Goal: Use online tool/utility: Utilize a website feature to perform a specific function

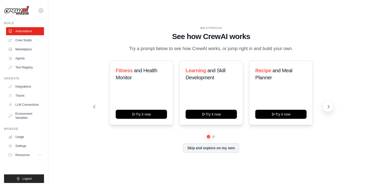
click at [327, 109] on icon at bounding box center [328, 106] width 5 height 5
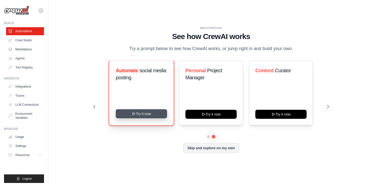
click at [152, 117] on button "Try it now" at bounding box center [141, 113] width 51 height 9
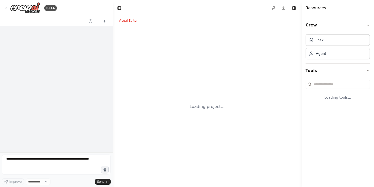
select select "****"
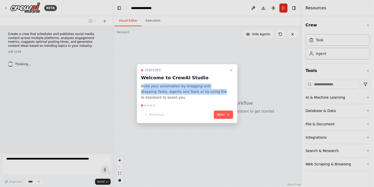
drag, startPoint x: 142, startPoint y: 85, endPoint x: 205, endPoint y: 92, distance: 63.7
click at [205, 92] on p "Build your automation by dragging and dropping Tasks, Agents and Tools or by us…" at bounding box center [184, 91] width 86 height 17
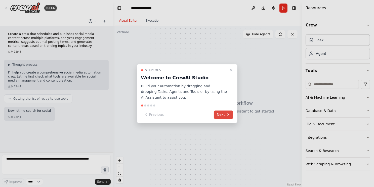
click at [225, 115] on button "Next" at bounding box center [223, 114] width 19 height 8
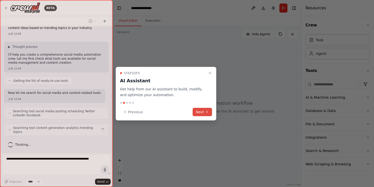
scroll to position [14, 0]
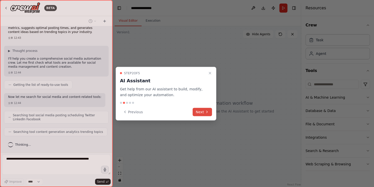
click at [203, 113] on button "Next" at bounding box center [202, 112] width 19 height 8
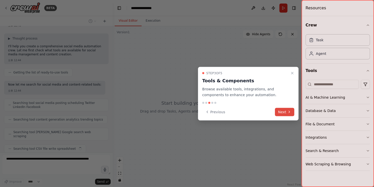
scroll to position [39, 0]
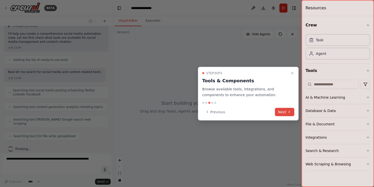
click at [278, 111] on button "Next" at bounding box center [284, 112] width 19 height 8
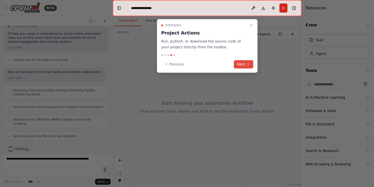
click at [243, 65] on button "Next" at bounding box center [243, 64] width 19 height 8
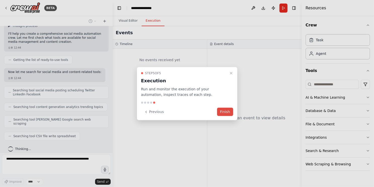
click at [229, 110] on button "Finish" at bounding box center [225, 112] width 16 height 8
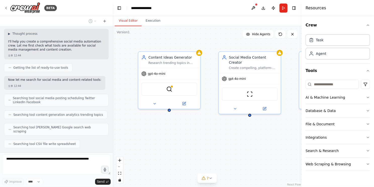
scroll to position [0, 0]
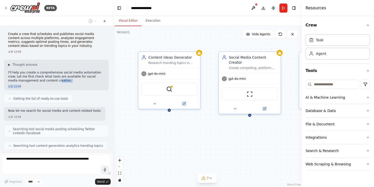
drag, startPoint x: 48, startPoint y: 82, endPoint x: 62, endPoint y: 90, distance: 16.1
click at [62, 90] on div "▶ Thought process I'll help you create a comprehensive social media automation …" at bounding box center [56, 75] width 105 height 31
click at [173, 88] on div "SerplyWebSearchTool" at bounding box center [169, 87] width 56 height 13
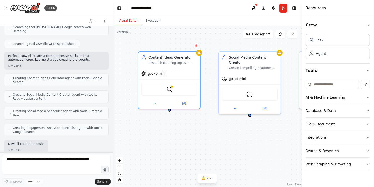
scroll to position [157, 0]
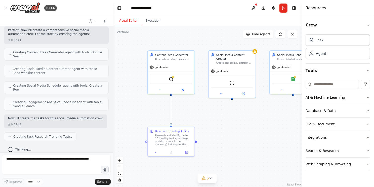
drag, startPoint x: 208, startPoint y: 136, endPoint x: 209, endPoint y: 89, distance: 46.5
click at [209, 89] on div ".deletable-edge-delete-btn { width: 20px; height: 20px; border: 0px solid #ffff…" at bounding box center [207, 106] width 189 height 161
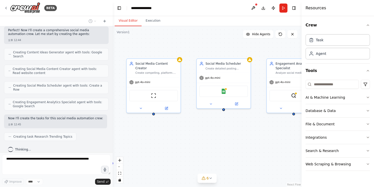
drag, startPoint x: 221, startPoint y: 89, endPoint x: 164, endPoint y: 141, distance: 77.2
click at [136, 141] on div ".deletable-edge-delete-btn { width: 20px; height: 20px; border: 0px solid #ffff…" at bounding box center [207, 106] width 189 height 161
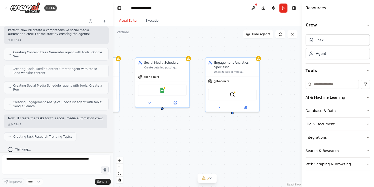
drag, startPoint x: 240, startPoint y: 145, endPoint x: 176, endPoint y: 143, distance: 63.1
click at [176, 143] on div ".deletable-edge-delete-btn { width: 20px; height: 20px; border: 0px solid #ffff…" at bounding box center [207, 106] width 189 height 161
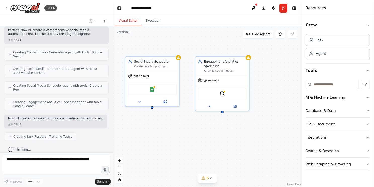
scroll to position [169, 0]
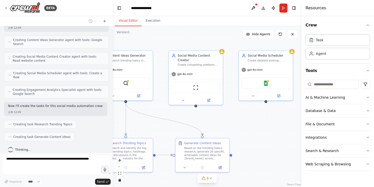
drag, startPoint x: 139, startPoint y: 138, endPoint x: 253, endPoint y: 131, distance: 114.3
click at [253, 131] on div ".deletable-edge-delete-btn { width: 20px; height: 20px; border: 0px solid #ffff…" at bounding box center [207, 106] width 189 height 161
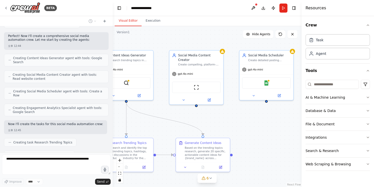
scroll to position [182, 0]
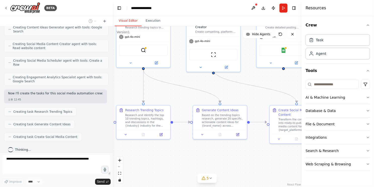
drag, startPoint x: 151, startPoint y: 124, endPoint x: 152, endPoint y: 86, distance: 38.5
click at [152, 86] on div ".deletable-edge-delete-btn { width: 20px; height: 20px; border: 0px solid #ffff…" at bounding box center [207, 106] width 189 height 161
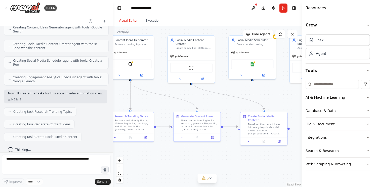
drag, startPoint x: 155, startPoint y: 89, endPoint x: 156, endPoint y: 117, distance: 28.4
click at [156, 117] on div ".deletable-edge-delete-btn { width: 20px; height: 20px; border: 0px solid #ffff…" at bounding box center [207, 106] width 189 height 161
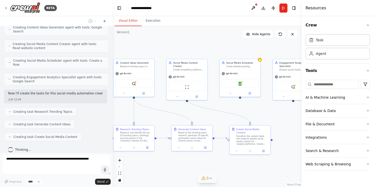
click at [208, 177] on span "5" at bounding box center [207, 177] width 2 height 5
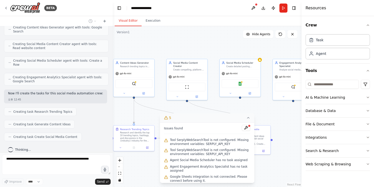
click at [247, 117] on icon at bounding box center [248, 118] width 4 height 4
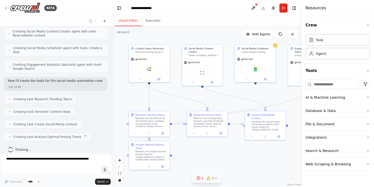
drag, startPoint x: 174, startPoint y: 111, endPoint x: 183, endPoint y: 101, distance: 13.5
click at [183, 101] on div ".deletable-edge-delete-btn { width: 20px; height: 20px; border: 0px solid #ffff…" at bounding box center [207, 106] width 189 height 161
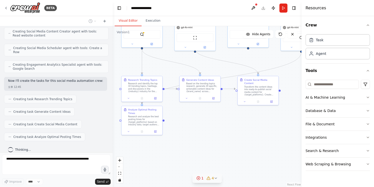
drag, startPoint x: 185, startPoint y: 148, endPoint x: 178, endPoint y: 113, distance: 35.7
click at [178, 113] on div ".deletable-edge-delete-btn { width: 20px; height: 20px; border: 0px solid #ffff…" at bounding box center [207, 106] width 189 height 161
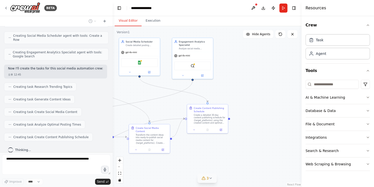
drag, startPoint x: 244, startPoint y: 136, endPoint x: 136, endPoint y: 164, distance: 112.2
click at [136, 164] on div ".deletable-edge-delete-btn { width: 20px; height: 20px; border: 0px solid #ffff…" at bounding box center [207, 106] width 189 height 161
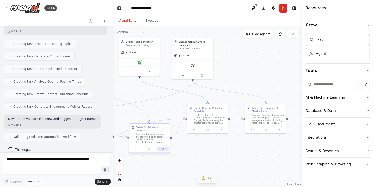
scroll to position [266, 0]
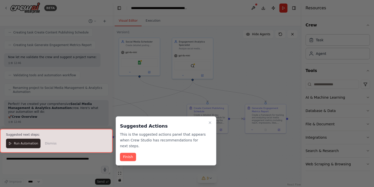
drag, startPoint x: 149, startPoint y: 97, endPoint x: 211, endPoint y: 92, distance: 62.3
click at [211, 92] on div at bounding box center [187, 93] width 374 height 187
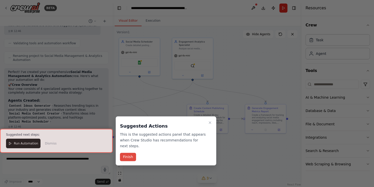
click at [130, 158] on button "Finish" at bounding box center [128, 157] width 16 height 8
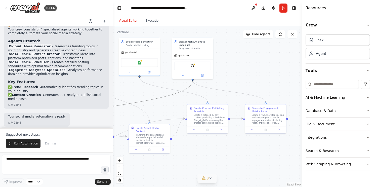
drag, startPoint x: 167, startPoint y: 99, endPoint x: 236, endPoint y: 94, distance: 68.6
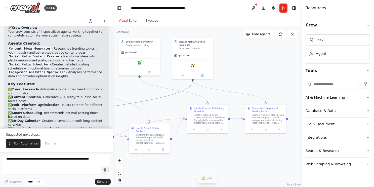
scroll to position [400, 0]
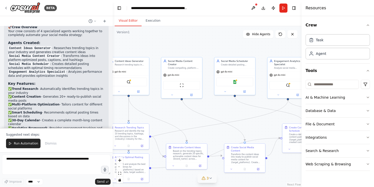
drag, startPoint x: 122, startPoint y: 95, endPoint x: 223, endPoint y: 118, distance: 103.8
click at [223, 118] on div ".deletable-edge-delete-btn { width: 20px; height: 20px; border: 0px solid #ffff…" at bounding box center [207, 106] width 189 height 161
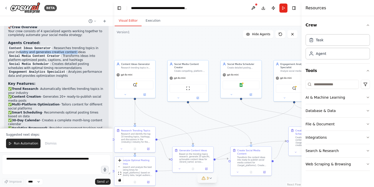
drag, startPoint x: 10, startPoint y: 46, endPoint x: 62, endPoint y: 46, distance: 52.0
click at [62, 46] on li "Content Ideas Generator - Researches trending topics in your industry and gener…" at bounding box center [56, 50] width 97 height 8
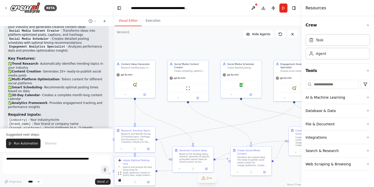
scroll to position [451, 0]
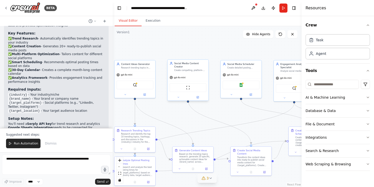
click at [188, 69] on div "Social Media Content Creator Create compelling, platform-optimized social media…" at bounding box center [187, 67] width 41 height 14
click at [189, 85] on img at bounding box center [188, 87] width 4 height 4
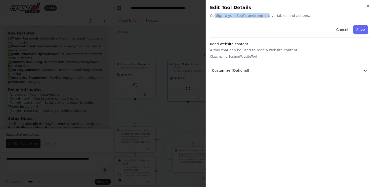
drag, startPoint x: 213, startPoint y: 15, endPoint x: 264, endPoint y: 15, distance: 50.8
click at [264, 15] on span "Configure your tool's environment variables and actions." at bounding box center [290, 15] width 160 height 5
click at [284, 70] on button "Customize (Optional)" at bounding box center [290, 70] width 160 height 9
click at [256, 70] on button "Customize (Optional)" at bounding box center [290, 70] width 160 height 9
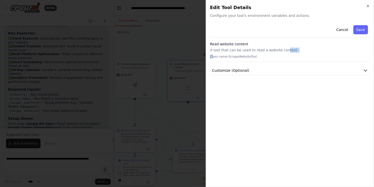
drag, startPoint x: 212, startPoint y: 53, endPoint x: 283, endPoint y: 52, distance: 70.7
click at [283, 52] on div "Read website content A tool that can be used to read a website content. Class n…" at bounding box center [290, 51] width 160 height 20
click at [283, 52] on p "A tool that can be used to read a website content." at bounding box center [290, 50] width 160 height 5
click at [365, 6] on h2 "Edit Tool Details" at bounding box center [290, 7] width 160 height 7
click at [367, 7] on icon "button" at bounding box center [368, 6] width 2 height 2
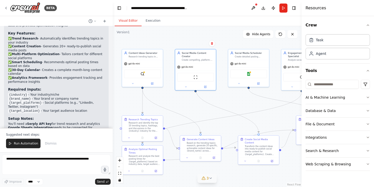
drag, startPoint x: 233, startPoint y: 116, endPoint x: 242, endPoint y: 98, distance: 19.7
click at [245, 105] on div ".deletable-edge-delete-btn { width: 20px; height: 20px; border: 0px solid #ffff…" at bounding box center [207, 106] width 189 height 161
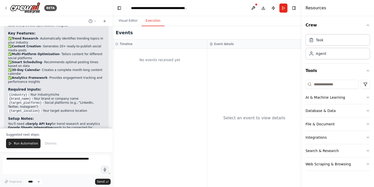
click at [154, 25] on button "Execution" at bounding box center [153, 21] width 23 height 11
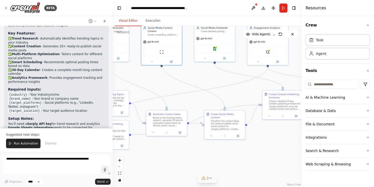
drag, startPoint x: 196, startPoint y: 102, endPoint x: 158, endPoint y: 77, distance: 45.2
click at [158, 77] on div ".deletable-edge-delete-btn { width: 20px; height: 20px; border: 0px solid #ffff…" at bounding box center [207, 106] width 189 height 161
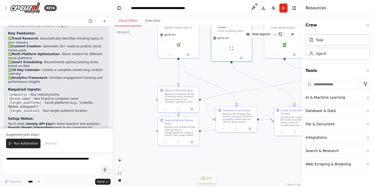
drag, startPoint x: 170, startPoint y: 89, endPoint x: 239, endPoint y: 85, distance: 69.5
click at [239, 85] on div ".deletable-edge-delete-btn { width: 20px; height: 20px; border: 0px solid #ffff…" at bounding box center [207, 106] width 189 height 161
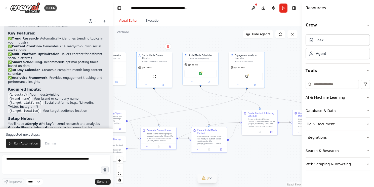
drag, startPoint x: 244, startPoint y: 87, endPoint x: 170, endPoint y: 109, distance: 77.6
click at [170, 109] on div ".deletable-edge-delete-btn { width: 20px; height: 20px; border: 0px solid #ffff…" at bounding box center [207, 106] width 189 height 161
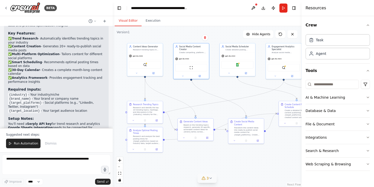
drag, startPoint x: 177, startPoint y: 109, endPoint x: 215, endPoint y: 99, distance: 39.4
click at [215, 99] on div ".deletable-edge-delete-btn { width: 20px; height: 20px; border: 0px solid #ffff…" at bounding box center [207, 106] width 189 height 161
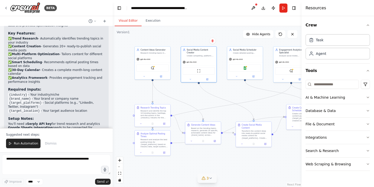
drag, startPoint x: 215, startPoint y: 99, endPoint x: 224, endPoint y: 102, distance: 9.2
click at [224, 102] on div ".deletable-edge-delete-btn { width: 20px; height: 20px; border: 0px solid #ffff…" at bounding box center [207, 106] width 189 height 161
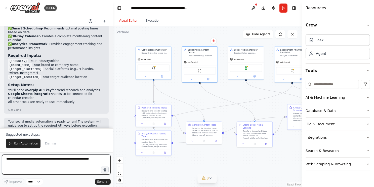
scroll to position [501, 0]
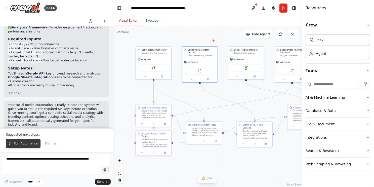
click at [30, 143] on span "Run Automation" at bounding box center [26, 143] width 24 height 4
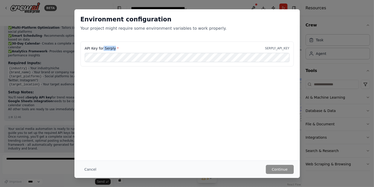
drag, startPoint x: 103, startPoint y: 49, endPoint x: 114, endPoint y: 49, distance: 11.1
click at [114, 49] on label "API Key for Serply *" at bounding box center [102, 48] width 34 height 5
drag, startPoint x: 113, startPoint y: 49, endPoint x: 104, endPoint y: 49, distance: 9.8
click at [104, 49] on label "API Key for Serply *" at bounding box center [102, 48] width 34 height 5
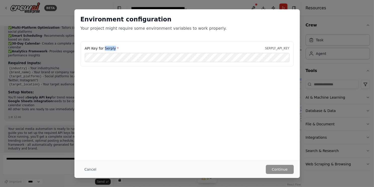
copy label "Serply"
click at [322, 36] on div "Environment configuration Your project might require some environment variables…" at bounding box center [187, 93] width 374 height 187
click at [93, 171] on button "Cancel" at bounding box center [90, 169] width 20 height 9
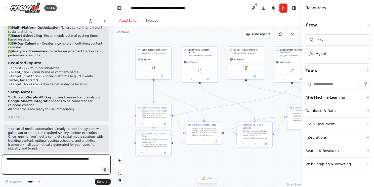
click at [56, 164] on textarea at bounding box center [56, 164] width 109 height 20
click at [79, 159] on textarea at bounding box center [56, 164] width 109 height 20
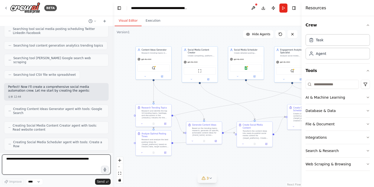
scroll to position [0, 0]
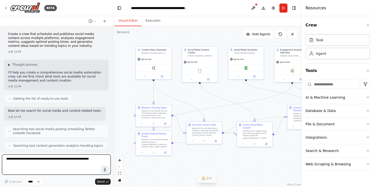
click at [47, 166] on textarea at bounding box center [56, 164] width 109 height 20
paste textarea "**********"
type textarea "**********"
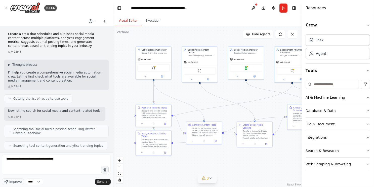
click at [104, 182] on span "Send" at bounding box center [101, 182] width 8 height 4
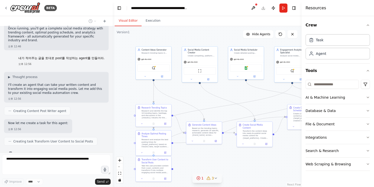
scroll to position [598, 0]
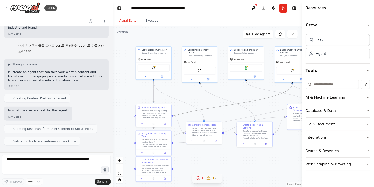
drag, startPoint x: 217, startPoint y: 106, endPoint x: 191, endPoint y: 90, distance: 30.1
click at [191, 90] on div ".deletable-edge-delete-btn { width: 20px; height: 20px; border: 0px solid #ffff…" at bounding box center [207, 106] width 189 height 161
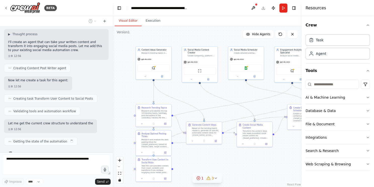
scroll to position [632, 0]
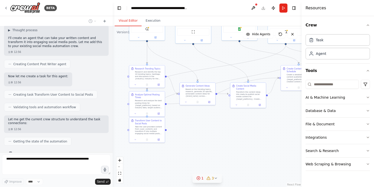
drag, startPoint x: 219, startPoint y: 157, endPoint x: 220, endPoint y: 125, distance: 31.7
click at [220, 124] on div ".deletable-edge-delete-btn { width: 20px; height: 20px; border: 0px solid #ffff…" at bounding box center [207, 106] width 189 height 161
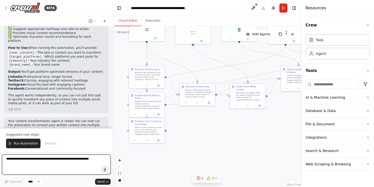
scroll to position [807, 0]
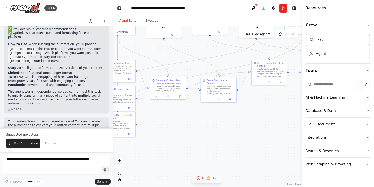
drag, startPoint x: 214, startPoint y: 126, endPoint x: 213, endPoint y: 118, distance: 7.6
click at [213, 118] on div ".deletable-edge-delete-btn { width: 20px; height: 20px; border: 0px solid #ffff…" at bounding box center [207, 106] width 189 height 161
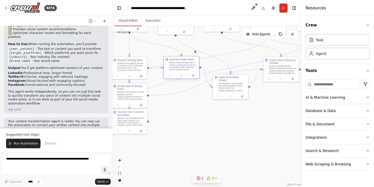
drag, startPoint x: 182, startPoint y: 87, endPoint x: 183, endPoint y: 70, distance: 17.4
click at [183, 70] on div "Based on the trending topics research, generate 20 specific, actionable content…" at bounding box center [183, 65] width 28 height 9
drag, startPoint x: 225, startPoint y: 86, endPoint x: 234, endPoint y: 70, distance: 19.0
click at [234, 70] on div "Transform the content ideas into ready-to-publish social media content for {tar…" at bounding box center [241, 68] width 28 height 9
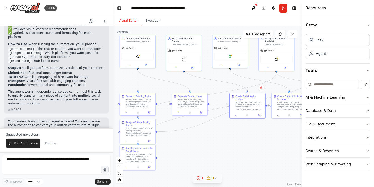
drag, startPoint x: 224, startPoint y: 104, endPoint x: 233, endPoint y: 138, distance: 35.2
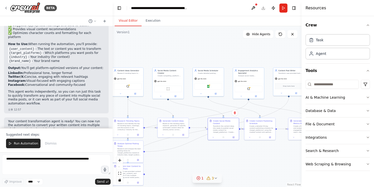
drag, startPoint x: 233, startPoint y: 132, endPoint x: 241, endPoint y: 161, distance: 29.6
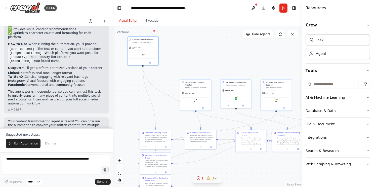
drag, startPoint x: 149, startPoint y: 82, endPoint x: 164, endPoint y: 62, distance: 24.7
click at [145, 48] on div "gpt-4o-mini" at bounding box center [142, 48] width 31 height 6
drag, startPoint x: 194, startPoint y: 89, endPoint x: 174, endPoint y: 46, distance: 47.1
click at [174, 47] on div "gpt-4o-mini" at bounding box center [175, 50] width 31 height 6
drag, startPoint x: 234, startPoint y: 89, endPoint x: 207, endPoint y: 45, distance: 51.6
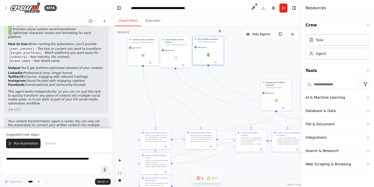
click at [207, 45] on div "gpt-4o-mini" at bounding box center [208, 47] width 31 height 6
drag, startPoint x: 282, startPoint y: 92, endPoint x: 245, endPoint y: 48, distance: 57.6
click at [245, 48] on div "gpt-4o-mini" at bounding box center [241, 50] width 31 height 6
click at [267, 79] on div ".deletable-edge-delete-btn { width: 20px; height: 20px; border: 0px solid #ffff…" at bounding box center [207, 106] width 189 height 161
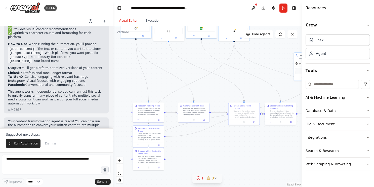
drag, startPoint x: 228, startPoint y: 109, endPoint x: 222, endPoint y: 88, distance: 22.3
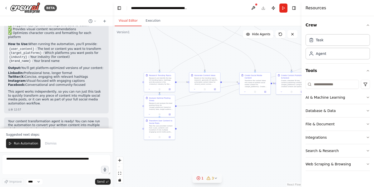
drag, startPoint x: 223, startPoint y: 91, endPoint x: 234, endPoint y: 61, distance: 31.9
drag, startPoint x: 161, startPoint y: 131, endPoint x: 170, endPoint y: 170, distance: 39.9
click at [170, 170] on div "Transform User Content to Social Posts Take the user-provided content from {use…" at bounding box center [167, 163] width 31 height 17
drag, startPoint x: 166, startPoint y: 115, endPoint x: 251, endPoint y: 131, distance: 87.0
click at [246, 131] on div "Research and analyze the best posting times for {target_platforms} based on ind…" at bounding box center [234, 128] width 24 height 8
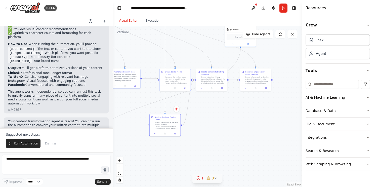
drag, startPoint x: 238, startPoint y: 149, endPoint x: 178, endPoint y: 149, distance: 60.3
drag, startPoint x: 168, startPoint y: 123, endPoint x: 175, endPoint y: 41, distance: 81.5
click at [175, 41] on div "Analyze Optimal Posting Times Research and analyze the best posting times for {…" at bounding box center [175, 34] width 31 height 17
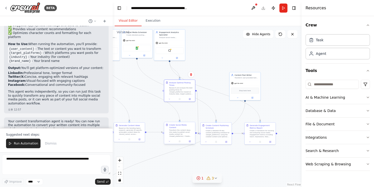
drag, startPoint x: 191, startPoint y: 84, endPoint x: 195, endPoint y: 132, distance: 48.2
drag, startPoint x: 178, startPoint y: 90, endPoint x: 203, endPoint y: 93, distance: 25.3
click at [203, 93] on div "Research and analyze the best posting times for {target_platforms} based on ind…" at bounding box center [206, 93] width 24 height 8
drag, startPoint x: 250, startPoint y: 81, endPoint x: 182, endPoint y: 143, distance: 92.0
click at [189, 126] on div "gpt-4o-mini" at bounding box center [204, 123] width 31 height 6
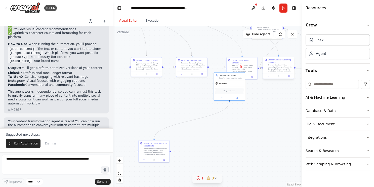
drag, startPoint x: 206, startPoint y: 135, endPoint x: 268, endPoint y: 66, distance: 92.4
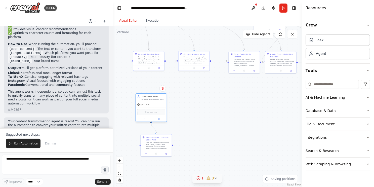
drag, startPoint x: 226, startPoint y: 77, endPoint x: 121, endPoint y: 106, distance: 109.2
click at [136, 106] on div "gpt-4o-mini" at bounding box center [151, 105] width 31 height 6
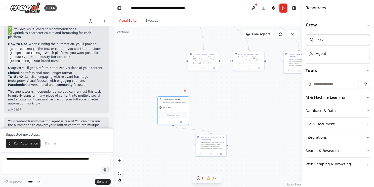
drag, startPoint x: 192, startPoint y: 117, endPoint x: 242, endPoint y: 118, distance: 49.8
drag, startPoint x: 180, startPoint y: 104, endPoint x: 177, endPoint y: 102, distance: 3.7
click at [177, 102] on div "gpt-4o-mini" at bounding box center [174, 103] width 31 height 6
drag, startPoint x: 249, startPoint y: 103, endPoint x: 169, endPoint y: 125, distance: 83.1
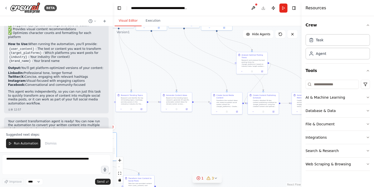
drag, startPoint x: 213, startPoint y: 137, endPoint x: 214, endPoint y: 139, distance: 2.6
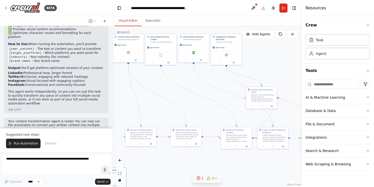
drag, startPoint x: 215, startPoint y: 150, endPoint x: 252, endPoint y: 164, distance: 39.7
click at [253, 165] on div ".deletable-edge-delete-btn { width: 20px; height: 20px; border: 0px solid #ffff…" at bounding box center [207, 106] width 189 height 161
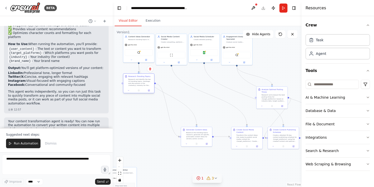
drag, startPoint x: 150, startPoint y: 124, endPoint x: 138, endPoint y: 82, distance: 43.3
click at [138, 82] on div "Research and identify the top 10 trending topics, hashtags, and discussions in …" at bounding box center [140, 82] width 24 height 8
drag, startPoint x: 198, startPoint y: 130, endPoint x: 182, endPoint y: 87, distance: 45.9
click at [182, 87] on div "Generate Content Ideas Based on the trending topics research, generate 20 speci…" at bounding box center [181, 81] width 31 height 14
drag, startPoint x: 250, startPoint y: 138, endPoint x: 236, endPoint y: 116, distance: 25.8
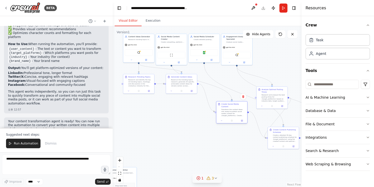
click at [236, 118] on div at bounding box center [231, 120] width 31 height 5
drag, startPoint x: 234, startPoint y: 112, endPoint x: 221, endPoint y: 84, distance: 30.7
click at [221, 84] on div "Transform the content ideas into ready-to-publish social media content for {tar…" at bounding box center [221, 85] width 24 height 8
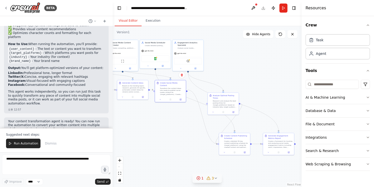
drag
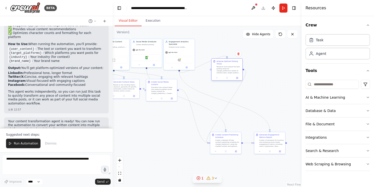
click at [226, 68] on div "Research and analyze the best posting times for {target_platforms} based on ind…" at bounding box center [228, 70] width 24 height 8
click at [196, 89] on div "Create a detailed 30-day content publishing schedule for {target_platforms} usi…" at bounding box center [201, 90] width 24 height 8
click at [236, 78] on div "Research and analyze the best posting times for {target_platforms} based on ind…" at bounding box center [244, 77] width 24 height 8
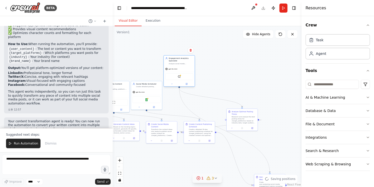
click at [176, 76] on div "SerplyWebSearchTool" at bounding box center [179, 76] width 28 height 7
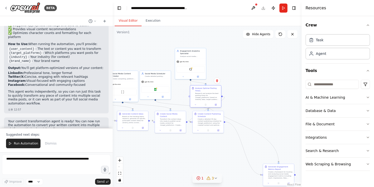
click at [208, 93] on div "Research and analyze the best posting times for {target_platforms} based on ind…" at bounding box center [207, 97] width 24 height 8
click at [185, 51] on div "gpt-4o-mini" at bounding box center [187, 51] width 31 height 6
click at [229, 96] on div "Research and analyze the best posting times for {target_platforms} based on ind…" at bounding box center [230, 94] width 24 height 8
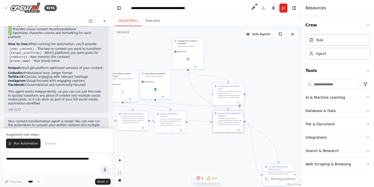
click at [231, 118] on div "Create a detailed 30-day content publishing schedule for {target_platforms} usi…" at bounding box center [230, 122] width 24 height 8
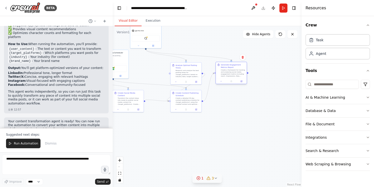
click at [234, 76] on div "Create a framework for tracking and analyzing social media engagement metrics i…" at bounding box center [233, 73] width 24 height 8
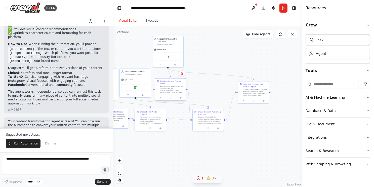
click at [166, 90] on div "Research and analyze the best posting times for {target_platforms} based on ind…" at bounding box center [172, 89] width 24 height 8
click at [213, 119] on div "Create a detailed 30-day content publishing schedule for {target_platforms} usi…" at bounding box center [215, 120] width 24 height 8
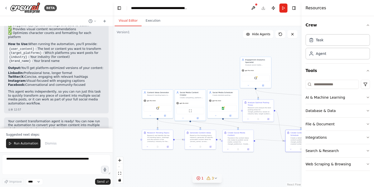
click at [230, 76] on div ".deletable-edge-delete-btn { width: 20px; height: 20px; border: 0px solid #ffff…" at bounding box center [207, 106] width 189 height 161
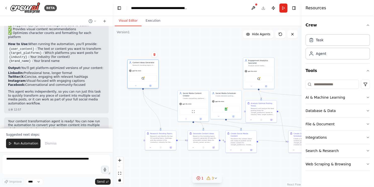
click at [145, 68] on div "gpt-4o-mini" at bounding box center [142, 71] width 31 height 6
click at [171, 70] on div "gpt-4o-mini ScrapeWebsiteTool" at bounding box center [173, 78] width 31 height 20
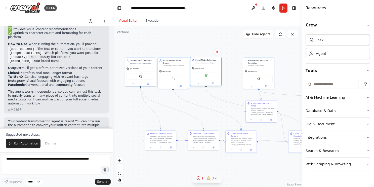
click at [207, 64] on div "Social Media Scheduler Create detailed posting schedules for {target_platforms}…" at bounding box center [205, 71] width 31 height 29
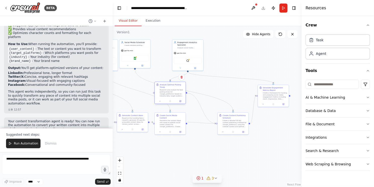
click at [175, 92] on div "Research and analyze the best posting times for {target_platforms} based on ind…" at bounding box center [172, 93] width 24 height 8
click at [169, 60] on div "SerplyWebSearchTool" at bounding box center [167, 60] width 3 height 3
click at [169, 93] on div "Research and analyze the best posting times for {target_platforms} based on ind…" at bounding box center [172, 96] width 24 height 8
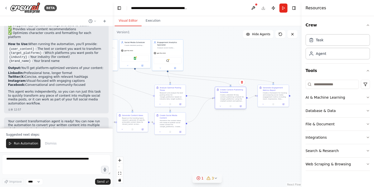
click at [227, 99] on div "Create a detailed 30-day content publishing schedule for {target_platforms} usi…" at bounding box center [232, 98] width 24 height 8
click at [168, 45] on div "gpt-4o-mini" at bounding box center [167, 45] width 31 height 6
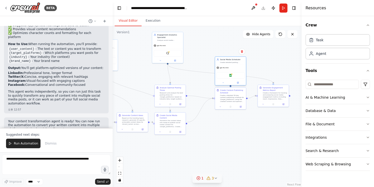
click at [233, 69] on div "gpt-4o-mini" at bounding box center [230, 68] width 31 height 6
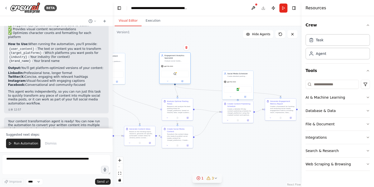
click at [178, 67] on div "gpt-4o-mini" at bounding box center [174, 66] width 31 height 6
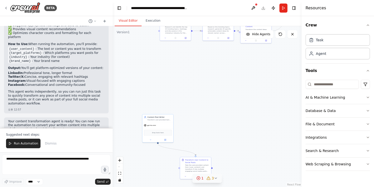
drag, startPoint x: 249, startPoint y: 148, endPoint x: 254, endPoint y: 52, distance: 95.7
click at [143, 54] on div "gpt-4o-mini" at bounding box center [145, 57] width 31 height 6
drag, startPoint x: 196, startPoint y: 165, endPoint x: 179, endPoint y: 53, distance: 113.5
click at [179, 53] on div "Take the user-provided content from {user_content} and transform it into multip…" at bounding box center [179, 57] width 24 height 8
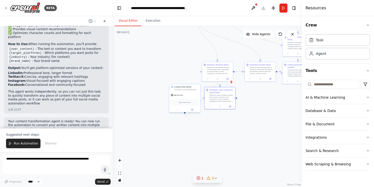
click at [184, 113] on div ".deletable-edge-delete-btn { width: 20px; height: 20px; border: 0px solid #ffff…" at bounding box center [207, 106] width 189 height 161
click at [203, 98] on div at bounding box center [204, 98] width 2 height 2
click at [217, 83] on div ".deletable-edge-delete-btn { width: 20px; height: 20px; border: 0px solid #ffff…" at bounding box center [249, 92] width 95 height 80
drag, startPoint x: 224, startPoint y: 95, endPoint x: 252, endPoint y: 114, distance: 34.4
click at [236, 104] on div "Take the user-provided content from {user_content} and transform it into multip…" at bounding box center [224, 100] width 24 height 8
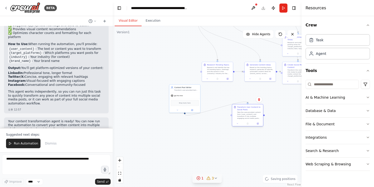
click at [248, 103] on div at bounding box center [248, 104] width 2 height 2
click at [248, 104] on div at bounding box center [248, 104] width 2 height 2
drag, startPoint x: 185, startPoint y: 113, endPoint x: 232, endPoint y: 117, distance: 46.9
click at [232, 117] on div "Content Ideas Generator Research trending topics in {industry} and generate cre…" at bounding box center [249, 92] width 95 height 80
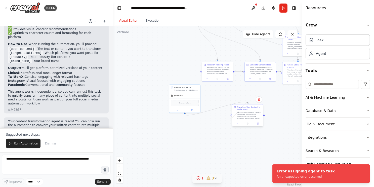
drag, startPoint x: 248, startPoint y: 103, endPoint x: 232, endPoint y: 116, distance: 20.9
click at [232, 116] on div "Transform User Content to Social Posts Take the user-provided content from {use…" at bounding box center [247, 115] width 31 height 22
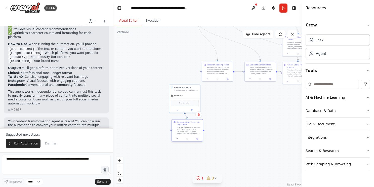
drag, startPoint x: 241, startPoint y: 114, endPoint x: 181, endPoint y: 127, distance: 61.8
click at [181, 127] on div "Take the user-provided content from {user_content} and transform it into multip…" at bounding box center [189, 130] width 24 height 8
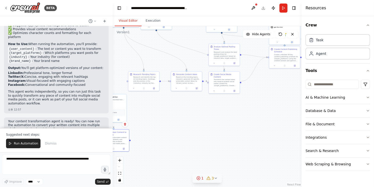
drag, startPoint x: 253, startPoint y: 126, endPoint x: 188, endPoint y: 131, distance: 65.3
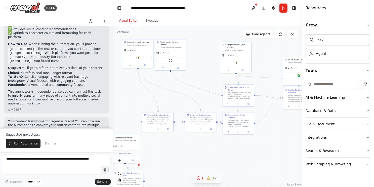
drag, startPoint x: 219, startPoint y: 137, endPoint x: 230, endPoint y: 160, distance: 25.6
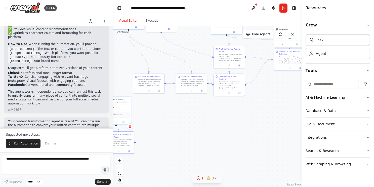
drag, startPoint x: 241, startPoint y: 151, endPoint x: 236, endPoint y: 112, distance: 39.0
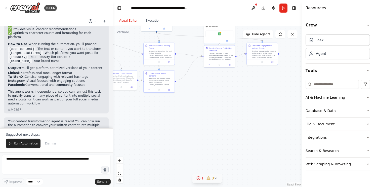
drag, startPoint x: 226, startPoint y: 118, endPoint x: 164, endPoint y: 111, distance: 62.8
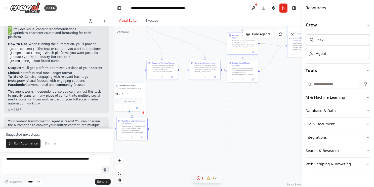
drag, startPoint x: 162, startPoint y: 120, endPoint x: 243, endPoint y: 110, distance: 82.1
drag, startPoint x: 133, startPoint y: 128, endPoint x: 130, endPoint y: 129, distance: 3.7
click at [130, 129] on div "Take the user-provided content from {user_content} and transform it into multip…" at bounding box center [131, 131] width 24 height 8
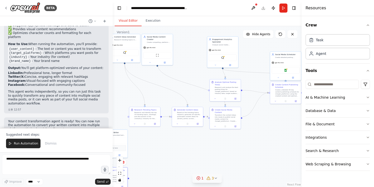
drag, startPoint x: 218, startPoint y: 103, endPoint x: 200, endPoint y: 151, distance: 51.1
